Goal: Task Accomplishment & Management: Manage account settings

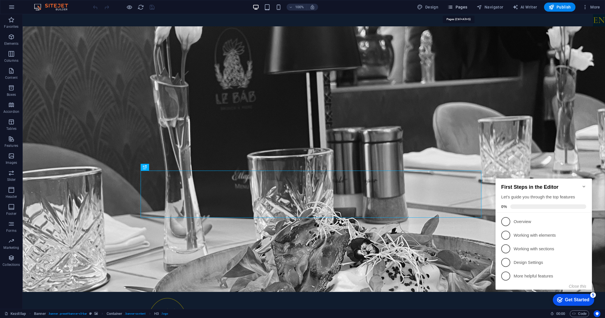
click at [453, 9] on icon "button" at bounding box center [450, 7] width 6 height 6
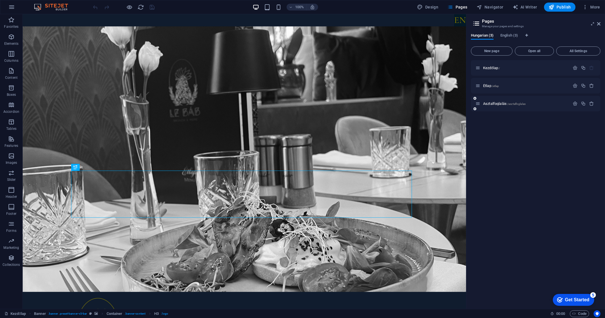
click at [493, 101] on div "Asztalfoglalás /asztalfoglalas" at bounding box center [522, 103] width 94 height 7
click at [491, 105] on span "Asztalfoglalás /asztalfoglalas" at bounding box center [504, 104] width 43 height 4
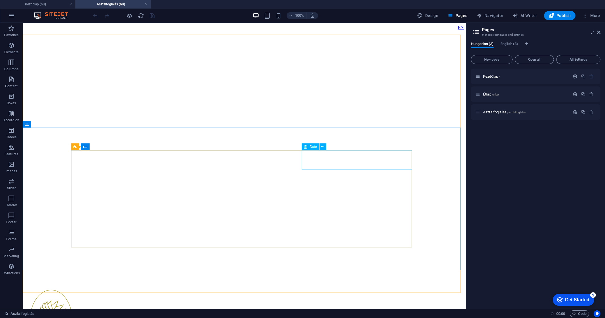
click at [311, 147] on span "Date" at bounding box center [313, 146] width 7 height 3
select select "days-from-[DATE]"
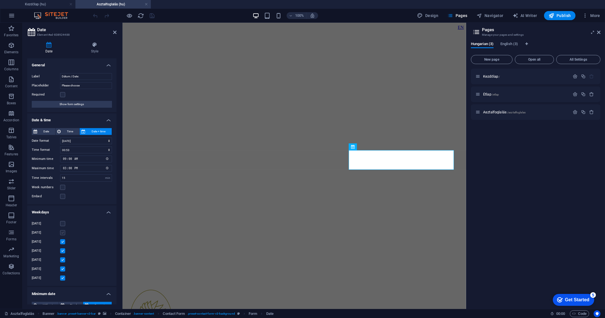
click at [60, 232] on label at bounding box center [62, 232] width 5 height 5
click at [0, 0] on input "[DATE]" at bounding box center [0, 0] width 0 height 0
click at [152, 12] on icon "save" at bounding box center [152, 15] width 7 height 7
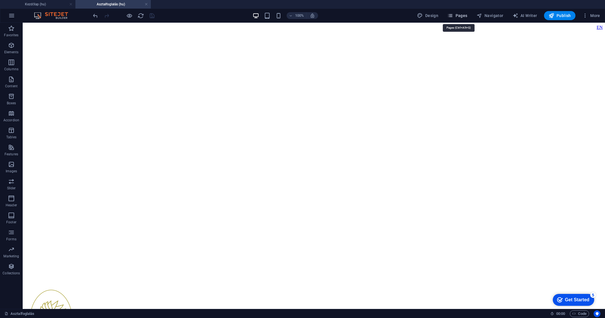
click at [464, 12] on button "Pages" at bounding box center [457, 15] width 24 height 9
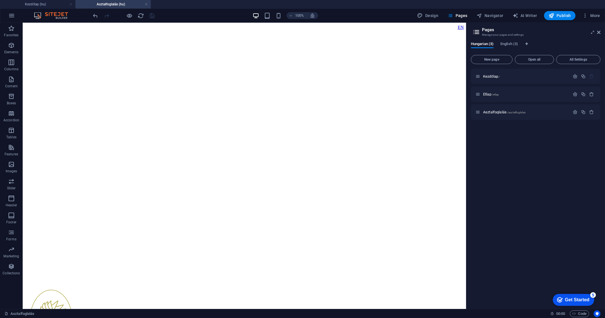
click at [510, 41] on div "Hungarian (3) English (3) New page Open all All Settings Kezdőlap / Étlap /etla…" at bounding box center [535, 173] width 139 height 272
click at [508, 43] on span "English (3)" at bounding box center [509, 45] width 18 height 8
click at [499, 110] on span "Book a table /book-a-table" at bounding box center [502, 112] width 38 height 4
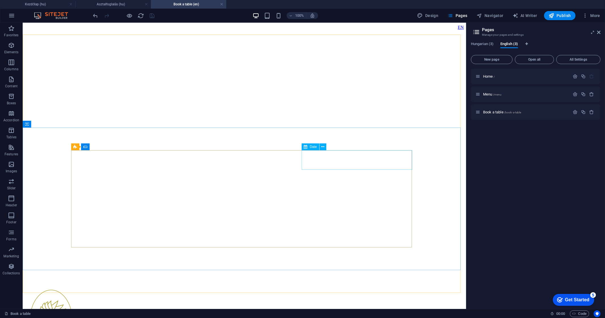
click at [312, 146] on span "Date" at bounding box center [313, 146] width 7 height 3
select select "days-from-[DATE]"
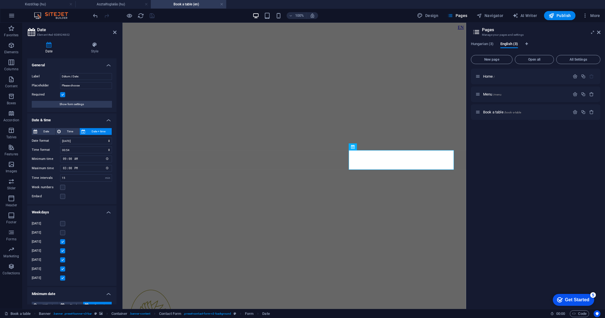
click at [64, 228] on div "[DATE] [DATE] [DATE] [DATE] [DATE] [DATE] [DATE]" at bounding box center [71, 251] width 89 height 70
click at [62, 232] on label at bounding box center [62, 232] width 5 height 5
click at [0, 0] on input "[DATE]" at bounding box center [0, 0] width 0 height 0
click at [153, 17] on icon "save" at bounding box center [152, 15] width 7 height 7
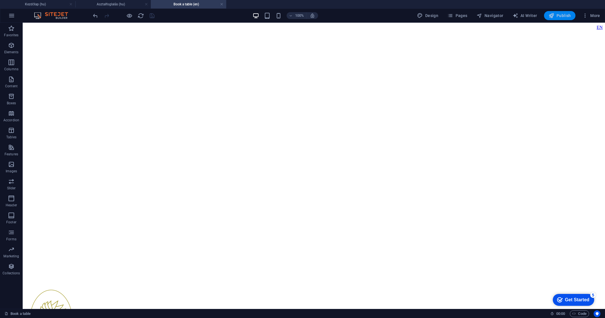
click at [561, 15] on span "Publish" at bounding box center [560, 16] width 22 height 6
